Goal: Task Accomplishment & Management: Use online tool/utility

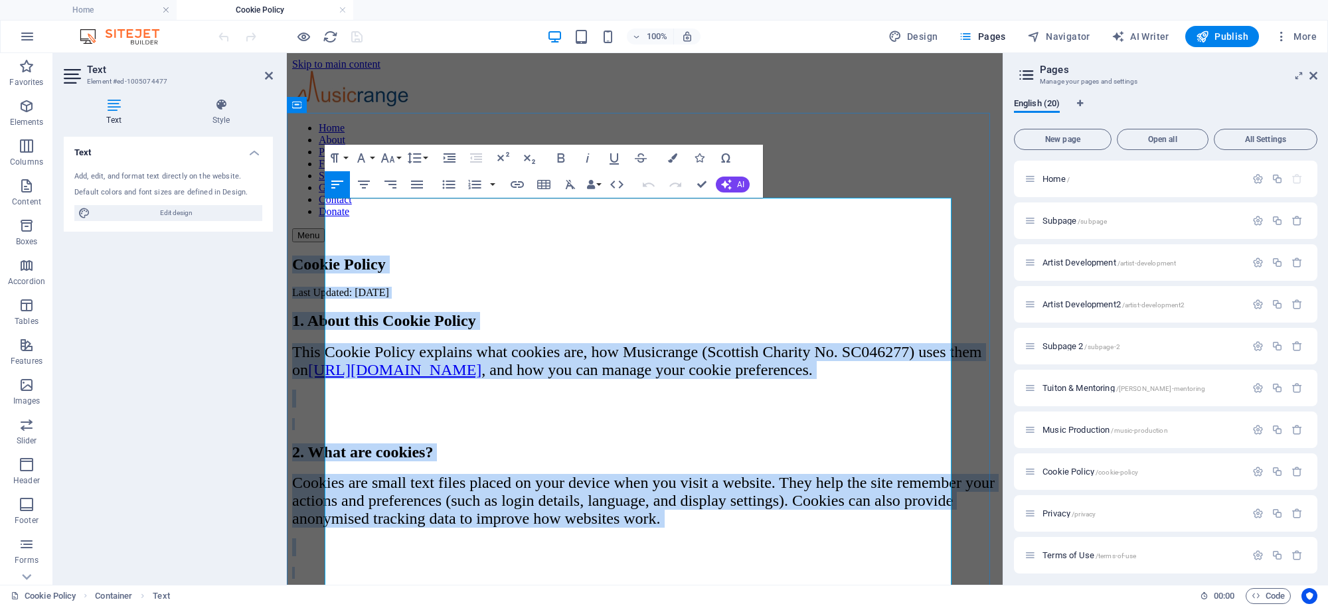
click at [841, 312] on h2 "1. About this Cookie Policy" at bounding box center [644, 321] width 705 height 18
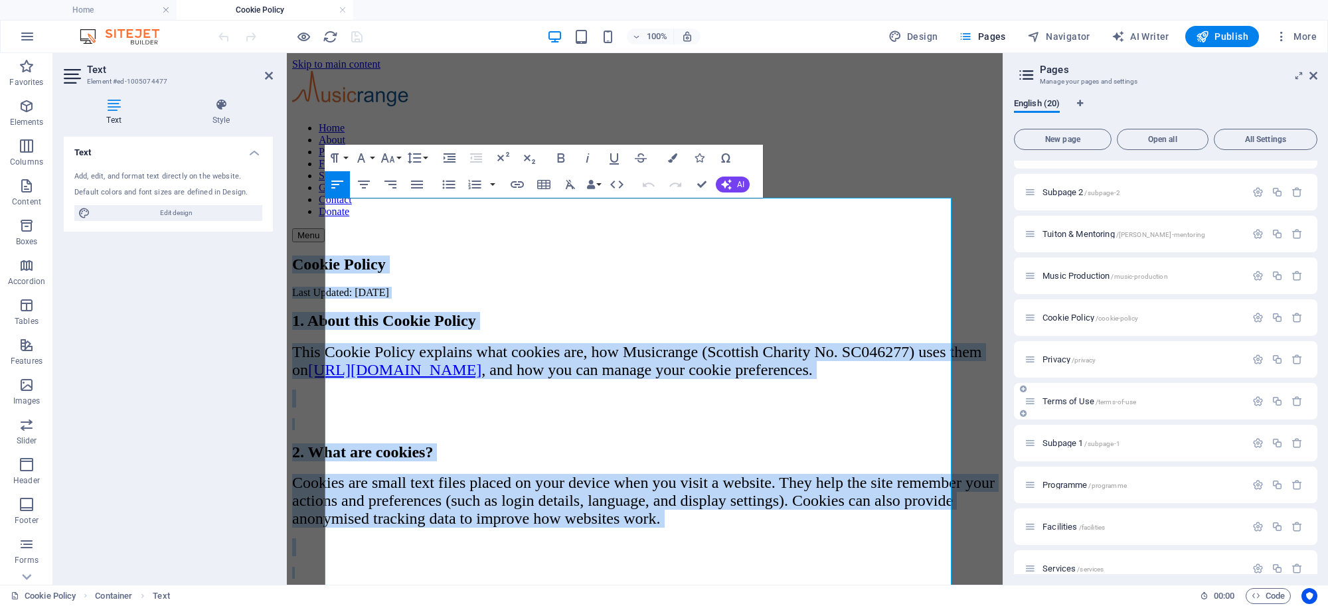
scroll to position [230, 0]
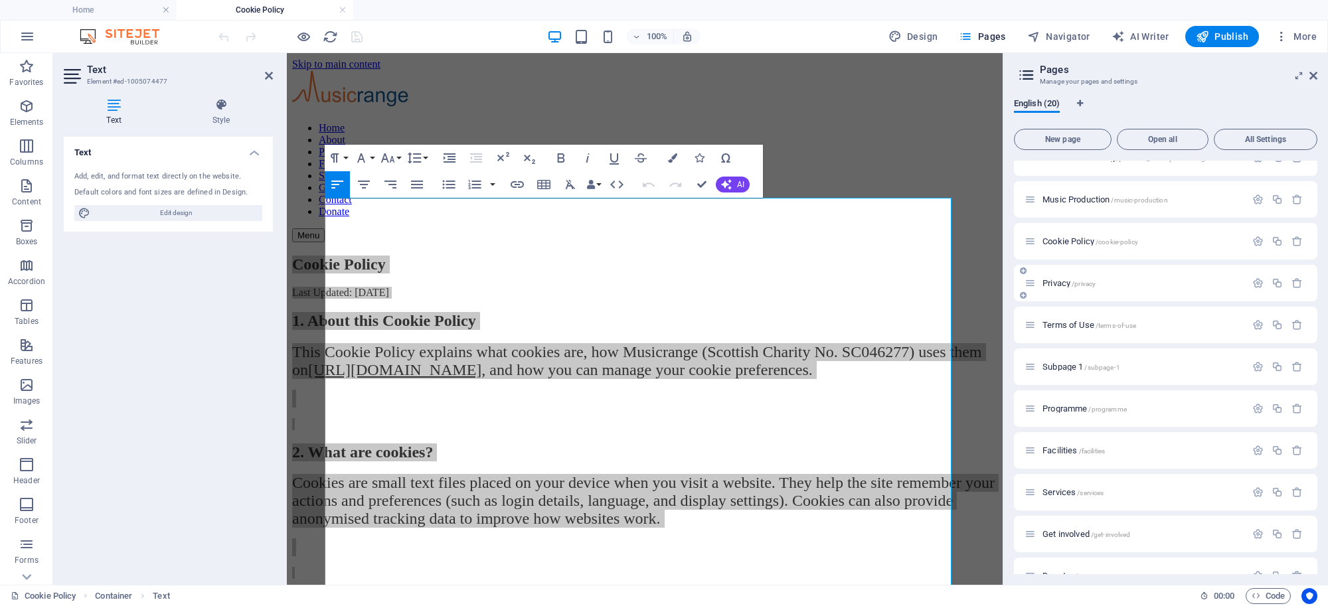
click at [1058, 284] on span "Privacy /privacy" at bounding box center [1069, 283] width 53 height 10
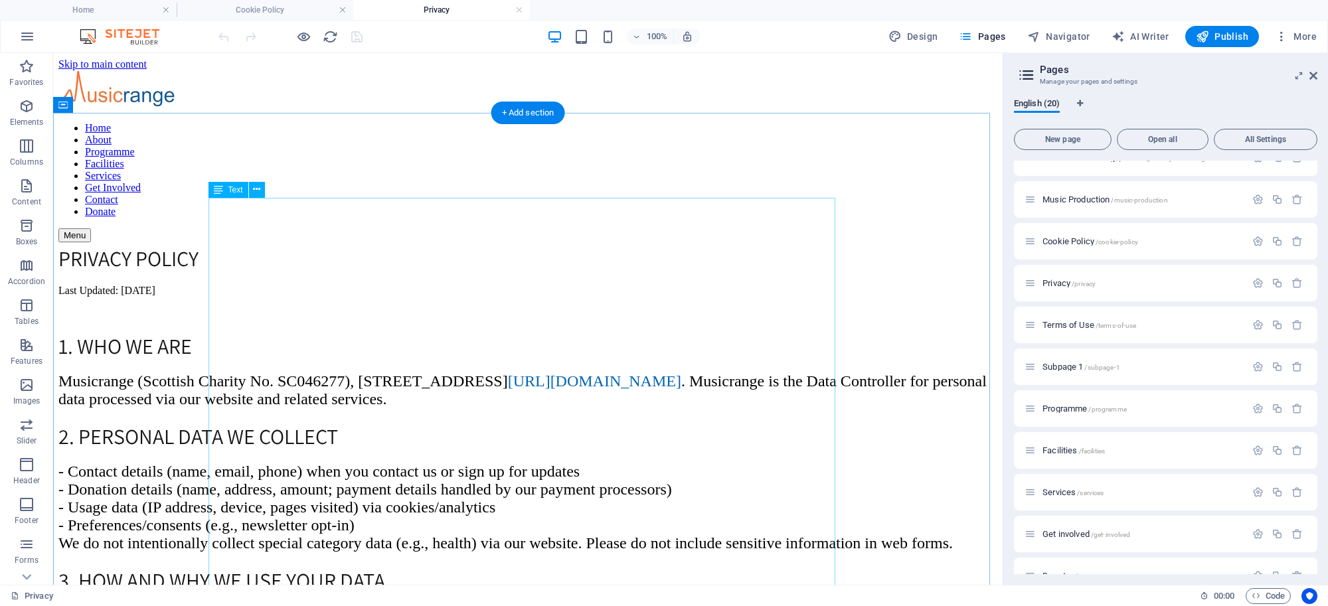
scroll to position [0, 0]
click at [579, 297] on div at bounding box center [527, 313] width 939 height 33
click at [506, 373] on span "Musicrange (Scottish Charity No. SC046277), [STREET_ADDRESS], operates [URL][DO…" at bounding box center [522, 390] width 928 height 35
click at [509, 373] on span "Musicrange (Scottish Charity No. SC046277), [STREET_ADDRESS], operates [URL][DO…" at bounding box center [522, 390] width 928 height 35
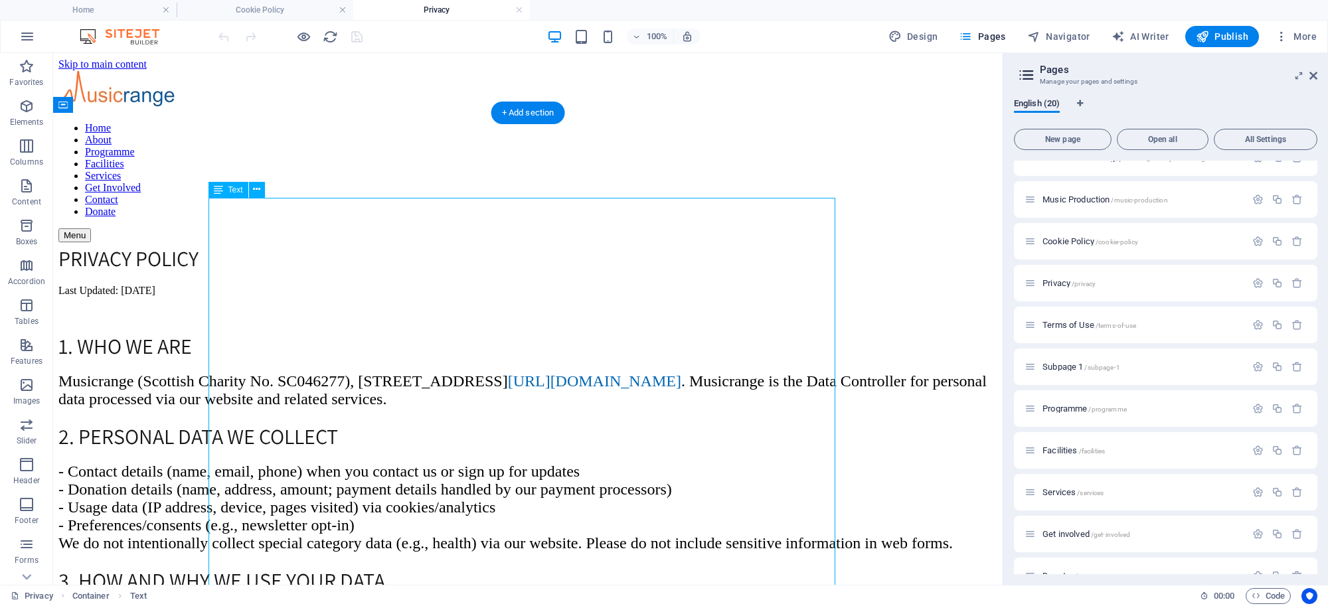
click at [509, 373] on span "Musicrange (Scottish Charity No. SC046277), [STREET_ADDRESS], operates [URL][DO…" at bounding box center [522, 390] width 928 height 35
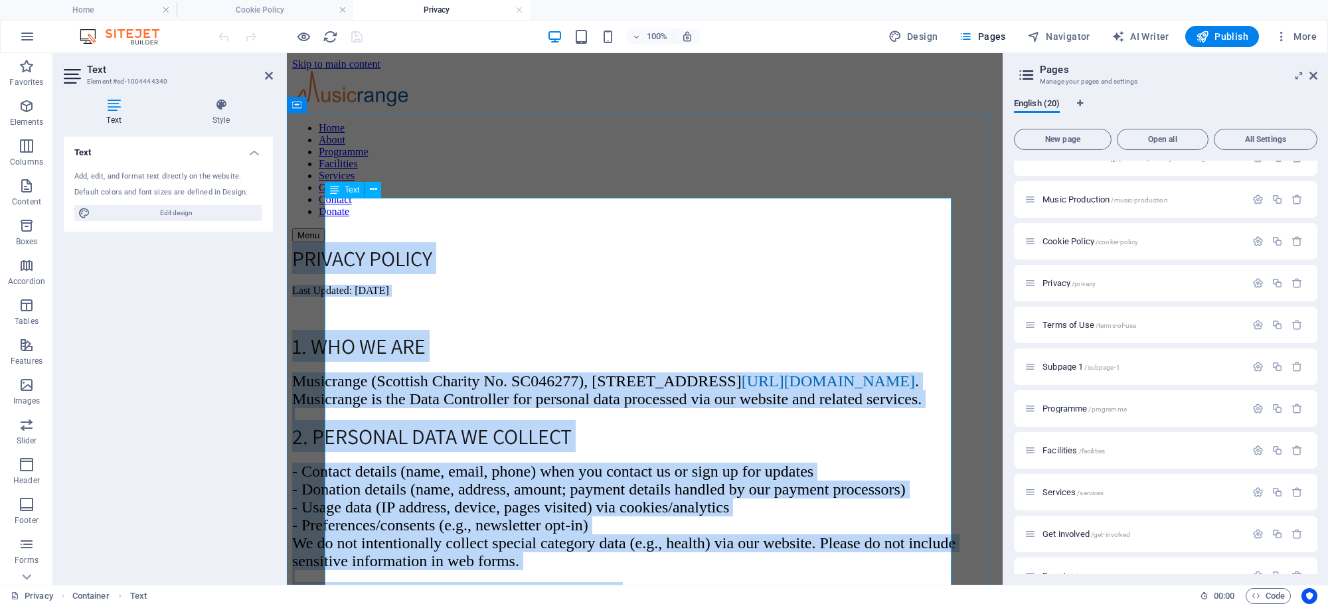
copy div "LOREMIP DOLORS Amet Consect: 12 Adipiscin 1016 2. Eli se doe Temporinci (Utlabo…"
